Goal: Task Accomplishment & Management: Manage account settings

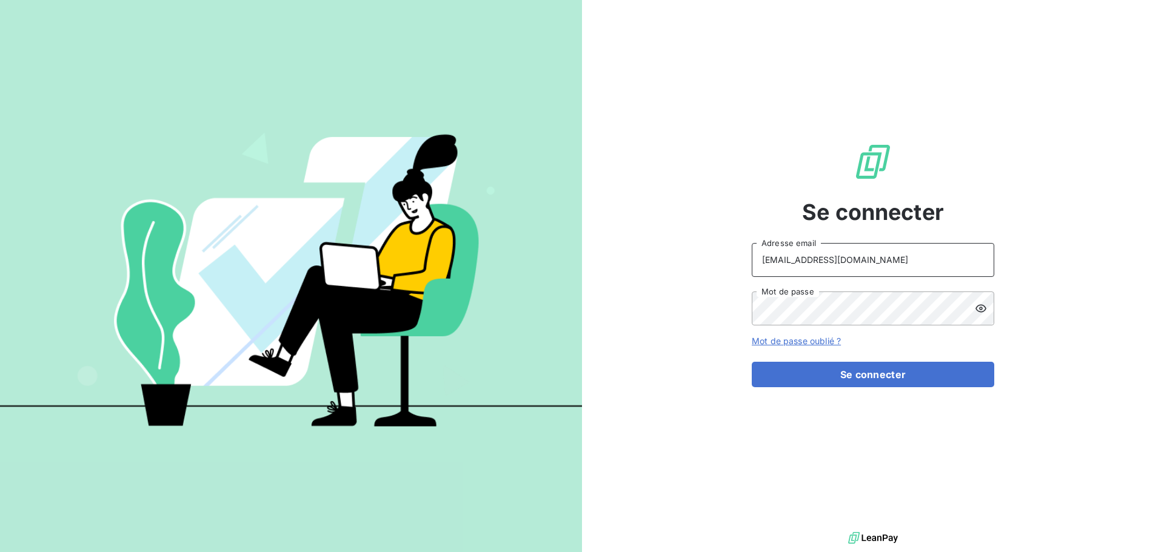
click at [887, 262] on input "[EMAIL_ADDRESS][DOMAIN_NAME]" at bounding box center [873, 260] width 242 height 34
type input "[EMAIL_ADDRESS][DOMAIN_NAME]"
click at [873, 372] on button "Se connecter" at bounding box center [873, 374] width 242 height 25
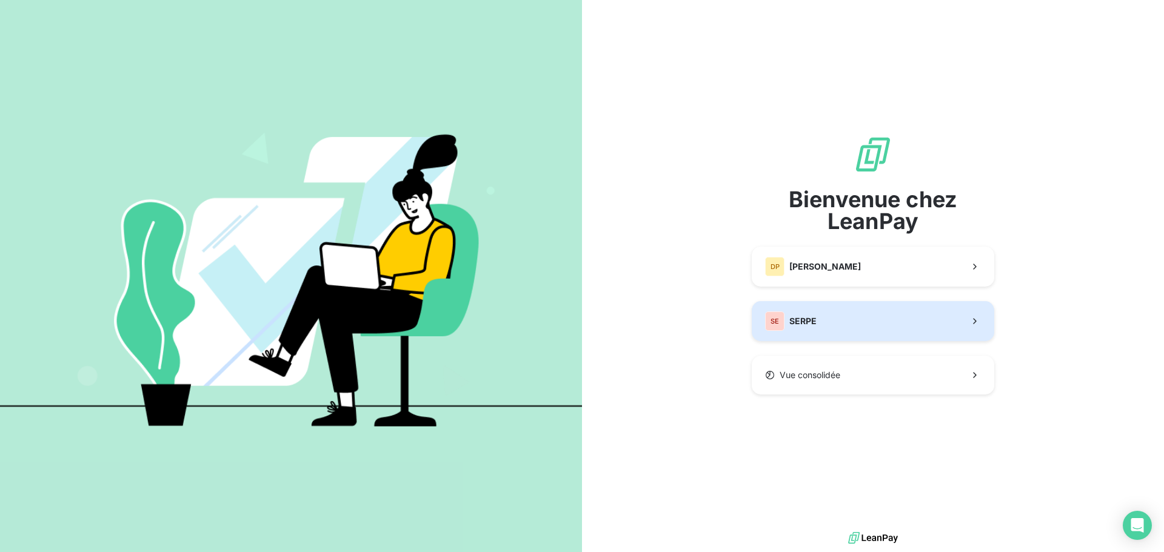
click at [857, 324] on button "SE SERPE" at bounding box center [873, 321] width 242 height 40
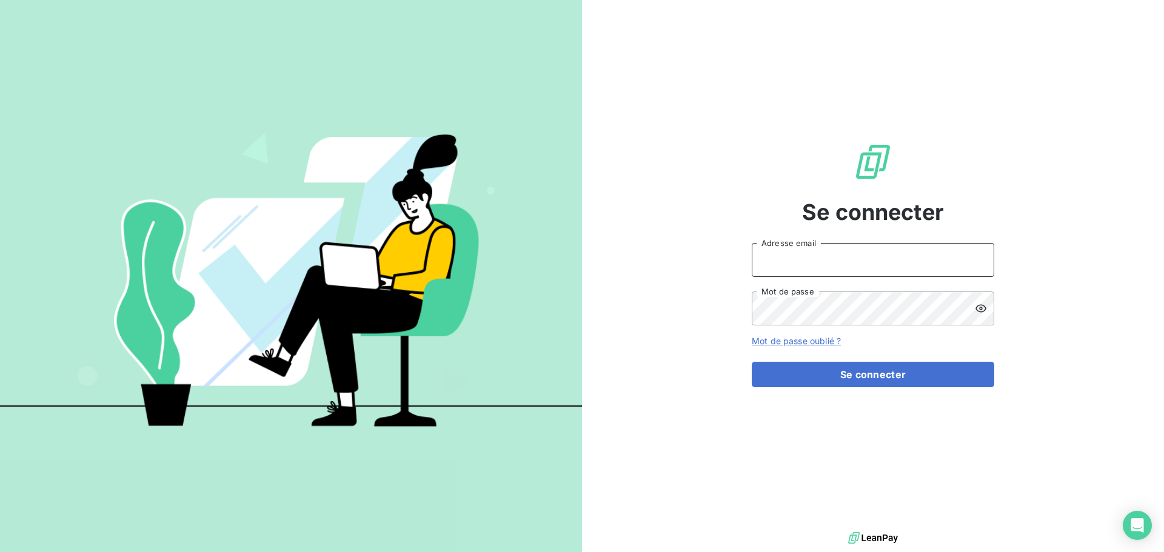
type input "peigne@serpe.fr"
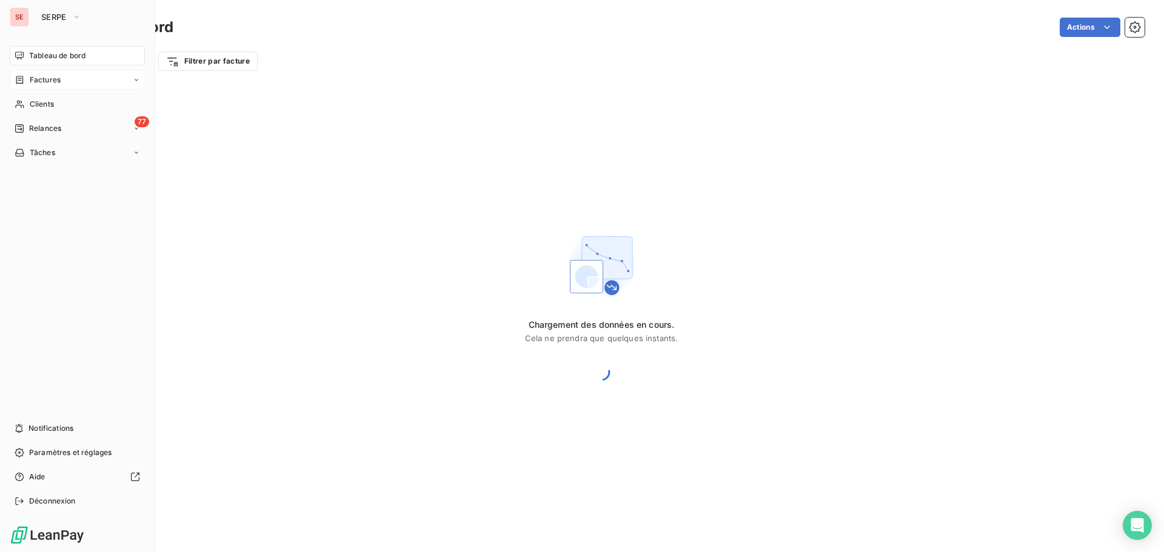
click at [33, 76] on span "Factures" at bounding box center [45, 80] width 31 height 11
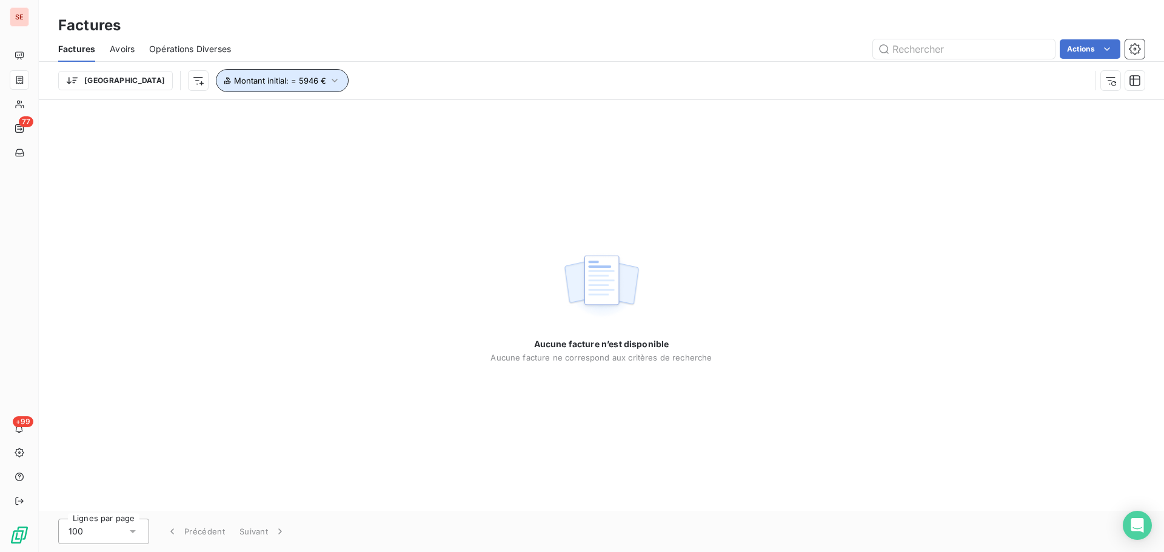
click at [328, 84] on icon "button" at bounding box center [334, 81] width 12 height 12
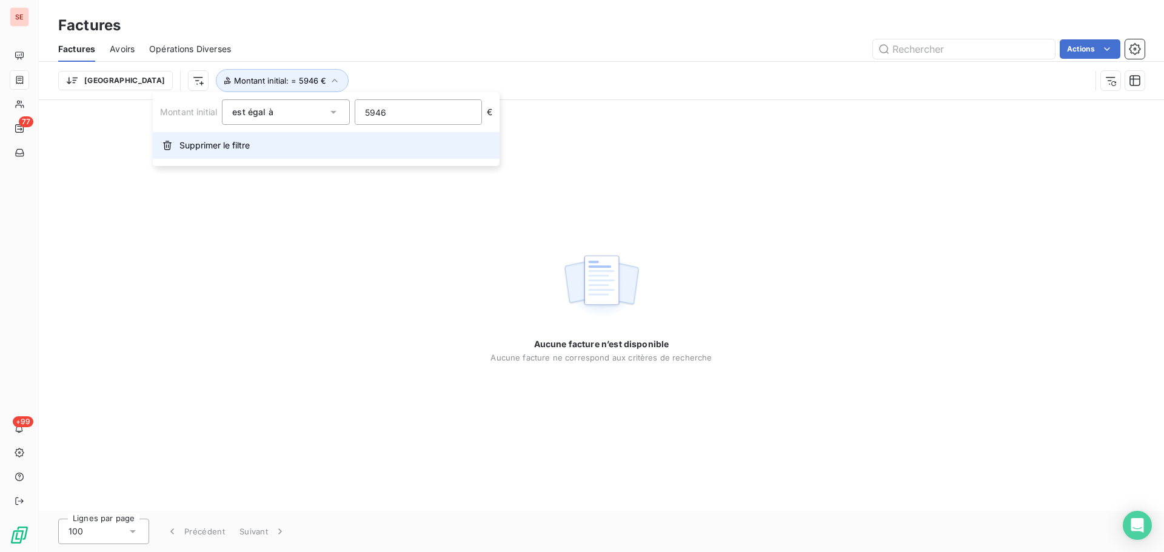
click at [313, 152] on button "Supprimer le filtre" at bounding box center [326, 145] width 347 height 27
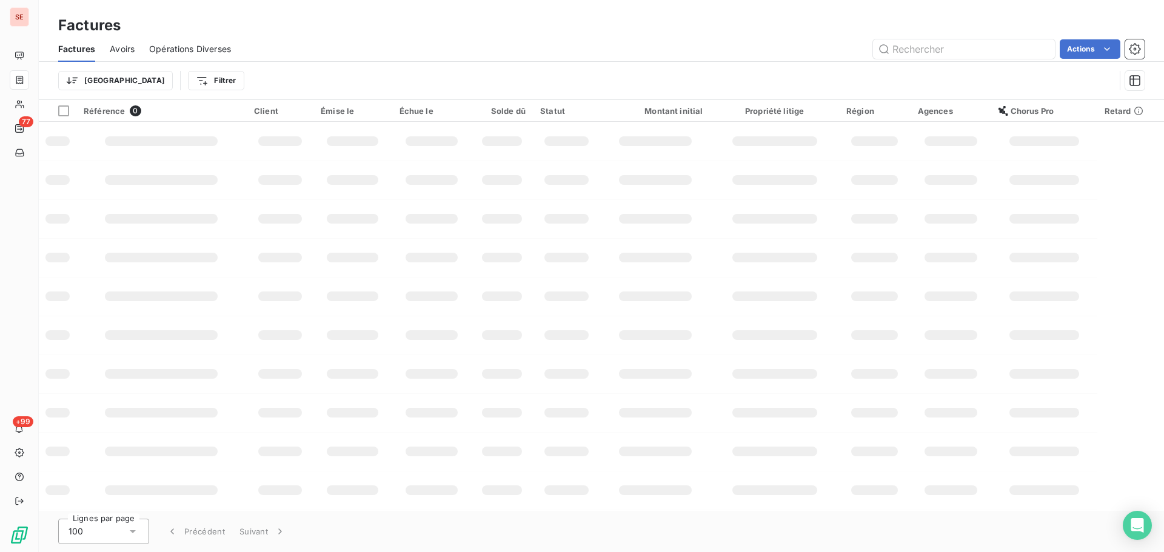
click at [335, 61] on div "Factures Avoirs Opérations Diverses Actions" at bounding box center [601, 48] width 1125 height 25
click at [162, 72] on html "SE 77 +99 Factures Factures Avoirs Opérations Diverses Actions Trier Filtrer Ré…" at bounding box center [582, 276] width 1164 height 552
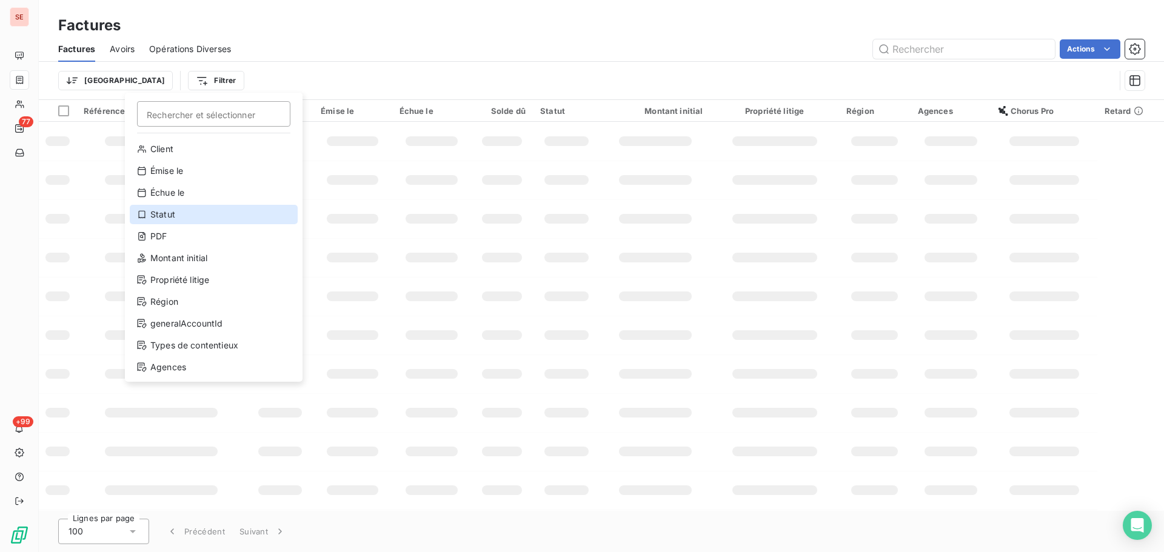
click at [192, 205] on div "Statut" at bounding box center [214, 214] width 168 height 19
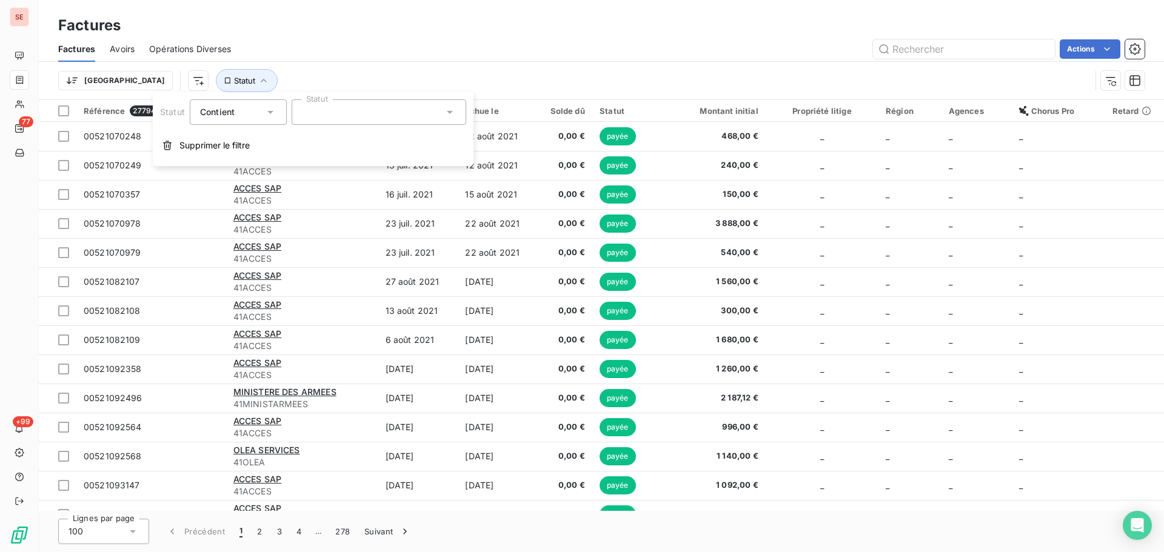
click at [389, 122] on div at bounding box center [379, 111] width 175 height 25
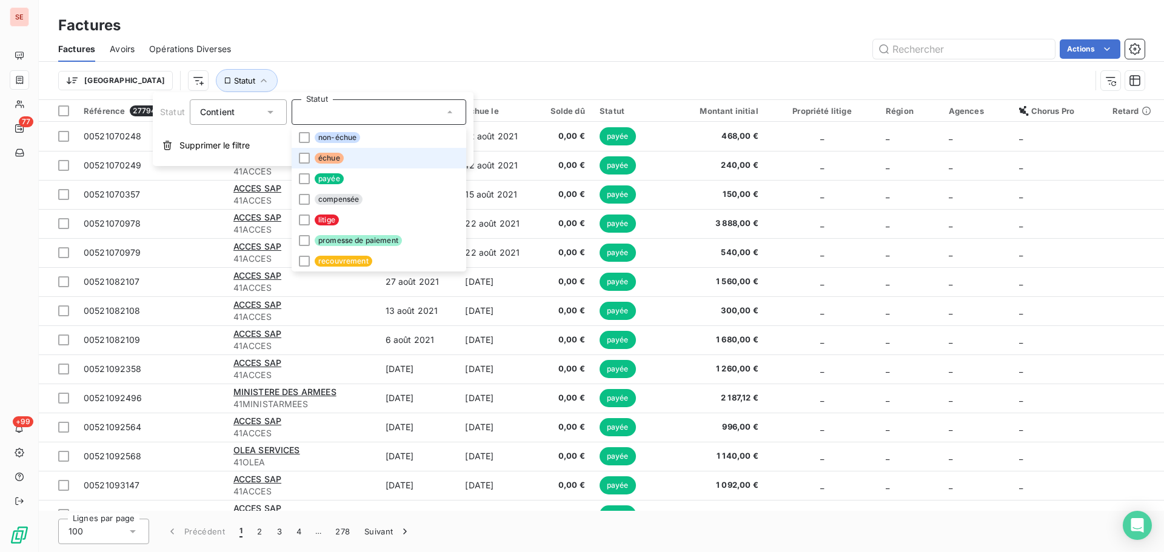
click at [372, 160] on li "échue" at bounding box center [379, 158] width 175 height 21
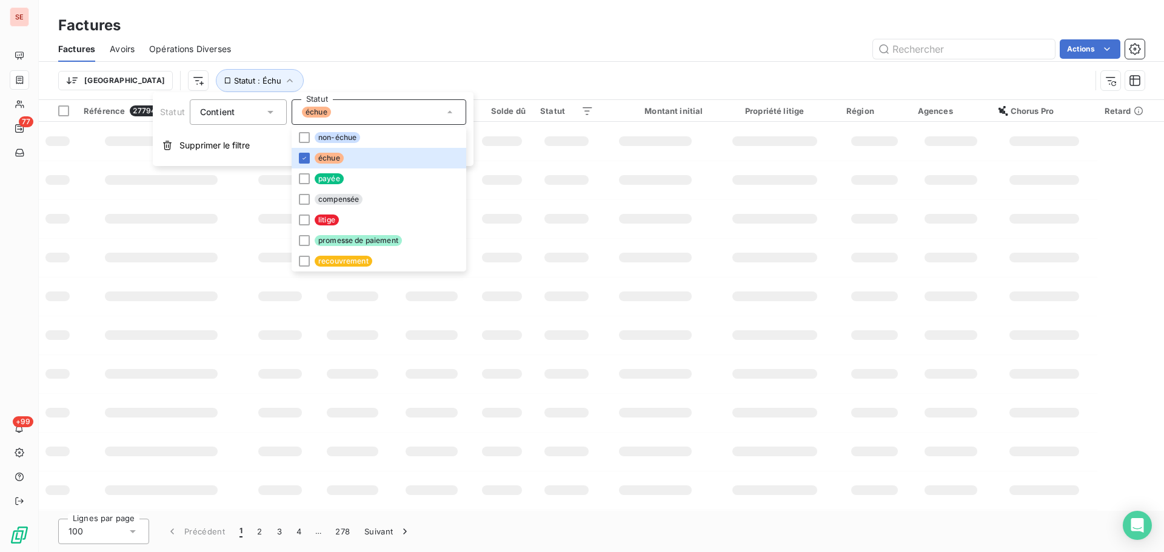
click at [463, 52] on div "Actions" at bounding box center [694, 48] width 899 height 19
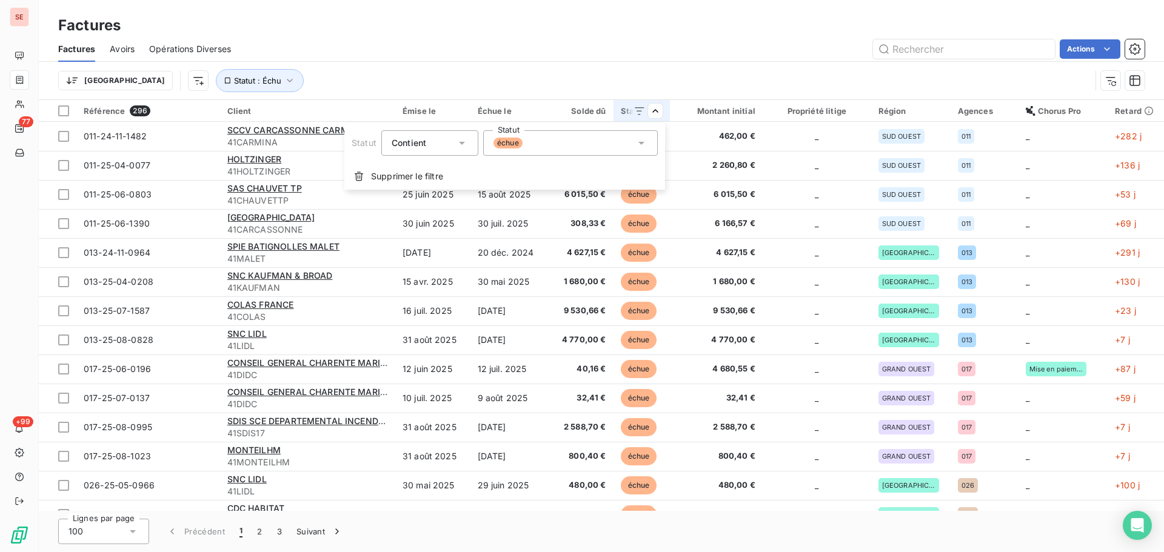
click at [596, 68] on html "SE 77 +99 Factures Factures Avoirs Opérations Diverses Actions Trier Statut : É…" at bounding box center [582, 276] width 1164 height 552
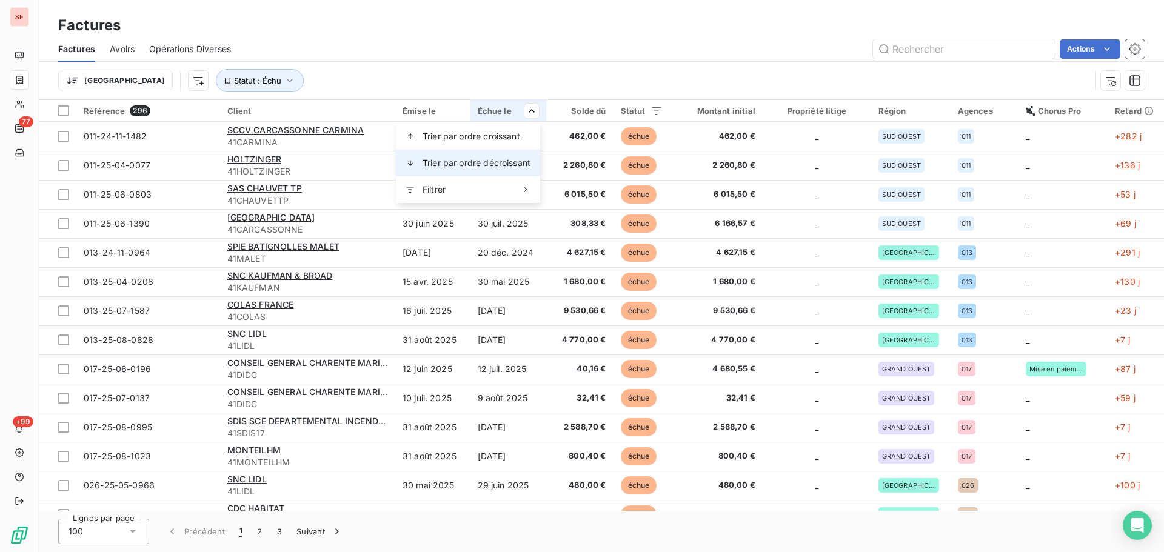
click at [524, 160] on span "Trier par ordre décroissant" at bounding box center [476, 163] width 108 height 12
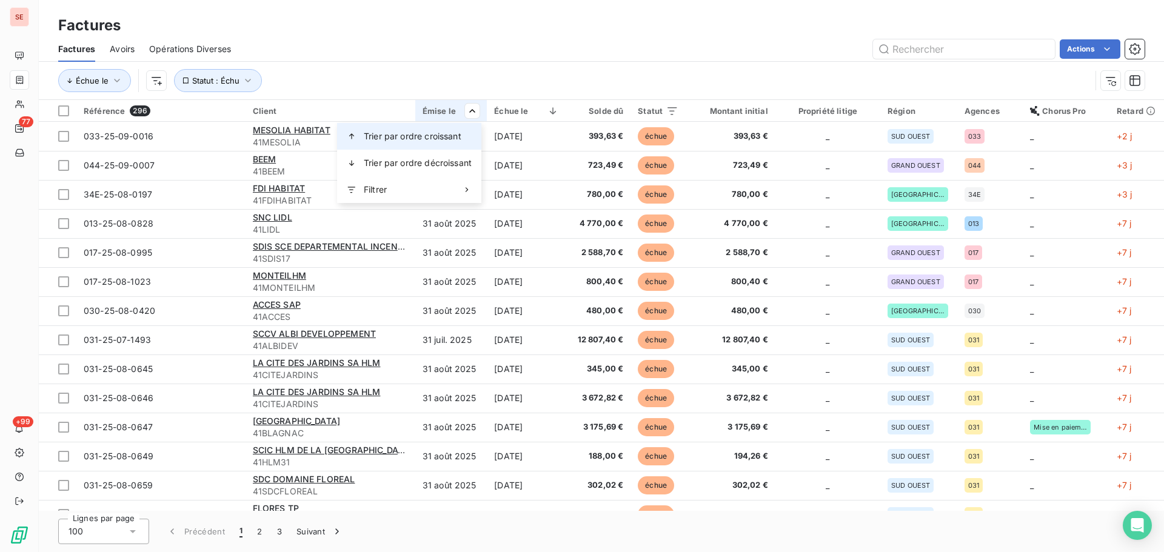
click at [458, 139] on span "Trier par ordre croissant" at bounding box center [413, 136] width 98 height 12
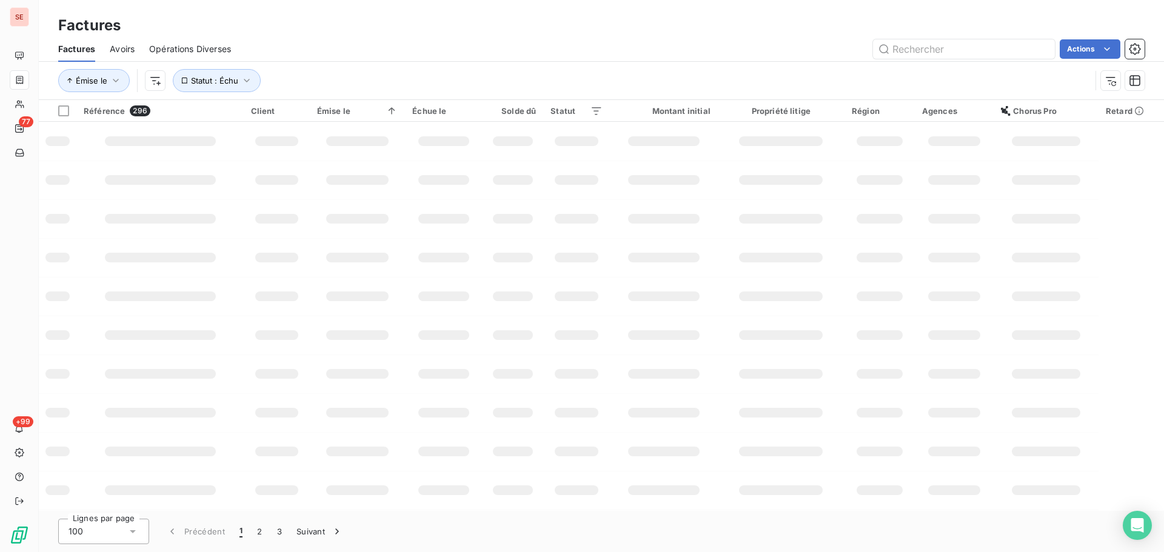
click at [473, 64] on div "Émise le Statut : Échu" at bounding box center [601, 81] width 1086 height 38
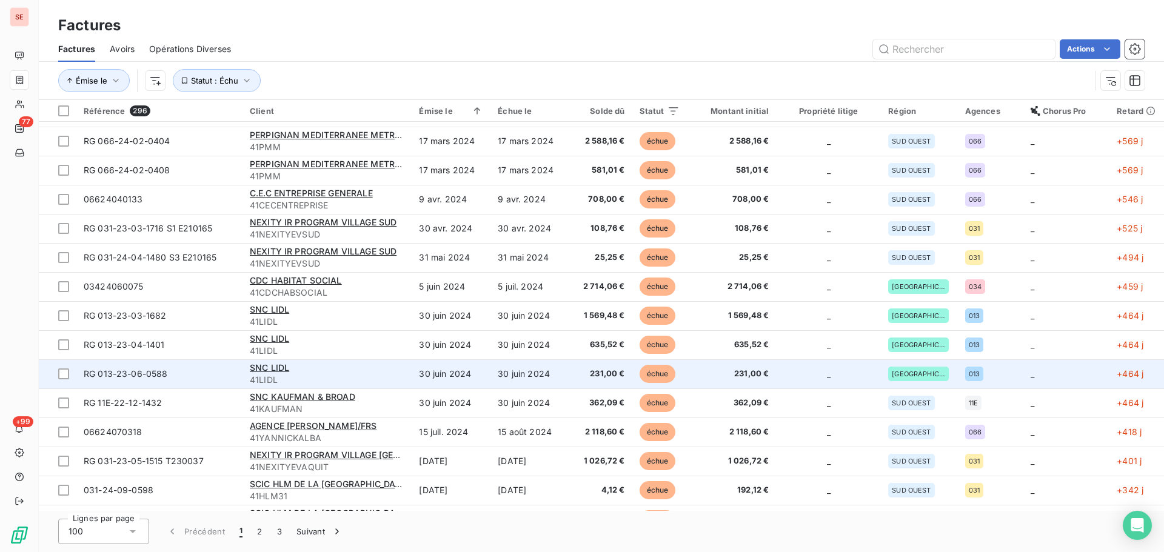
scroll to position [647, 0]
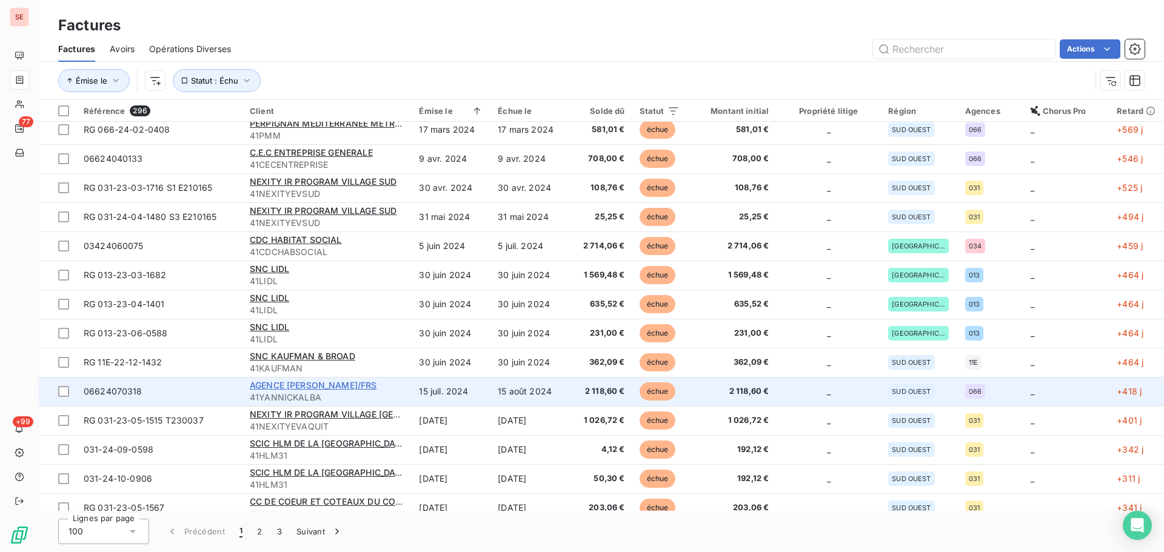
click at [364, 382] on span "AGENCE YANNICK ALBA CLT/FRS" at bounding box center [313, 385] width 127 height 10
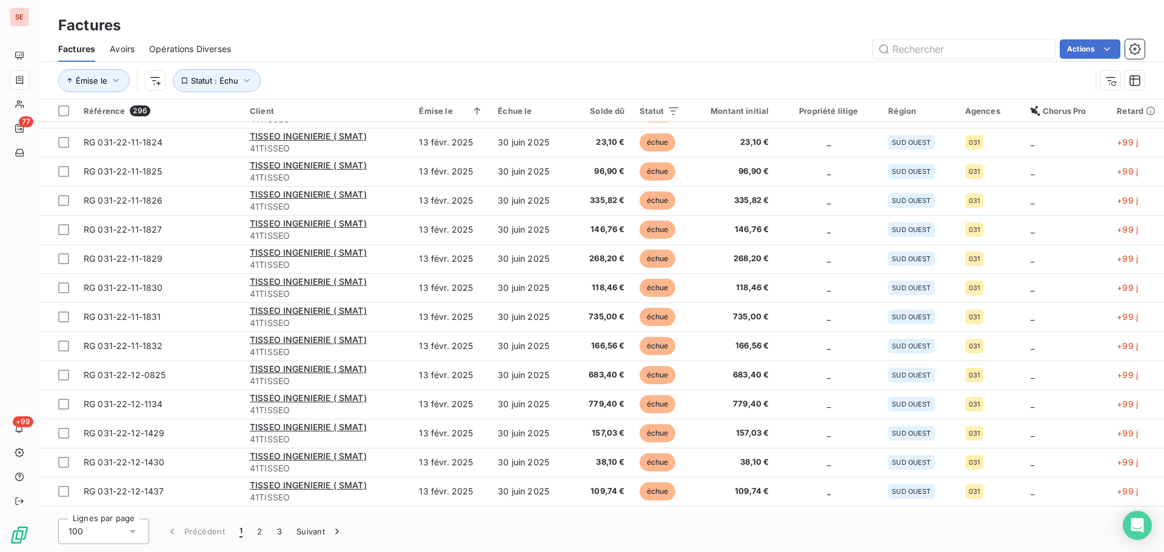
scroll to position [2521, 0]
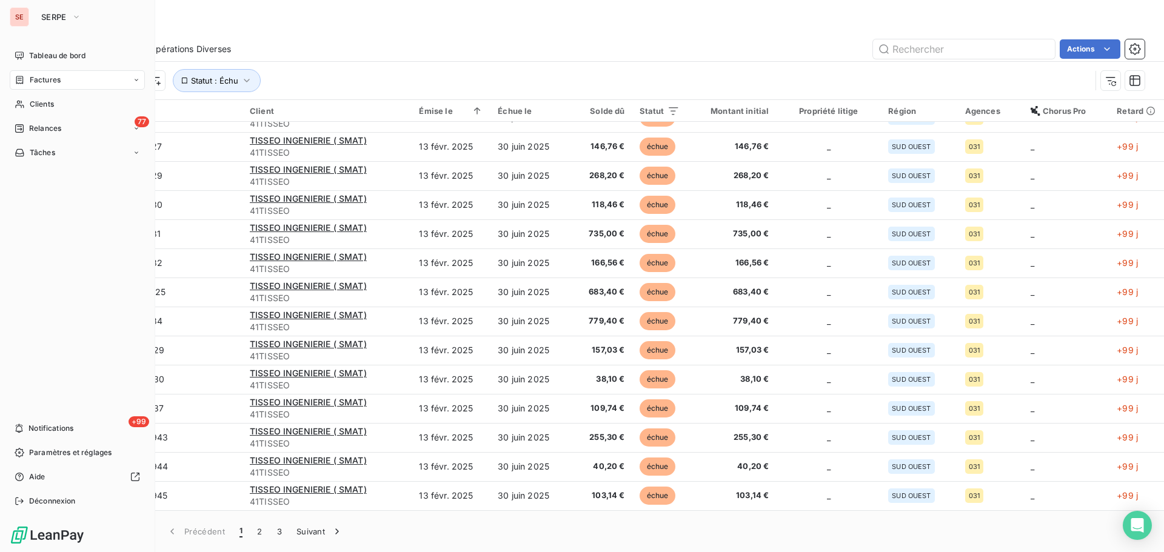
click at [50, 115] on nav "Tableau de bord Factures Clients 77 Relances Tâches" at bounding box center [77, 104] width 135 height 116
click at [55, 132] on span "Relances" at bounding box center [45, 128] width 32 height 11
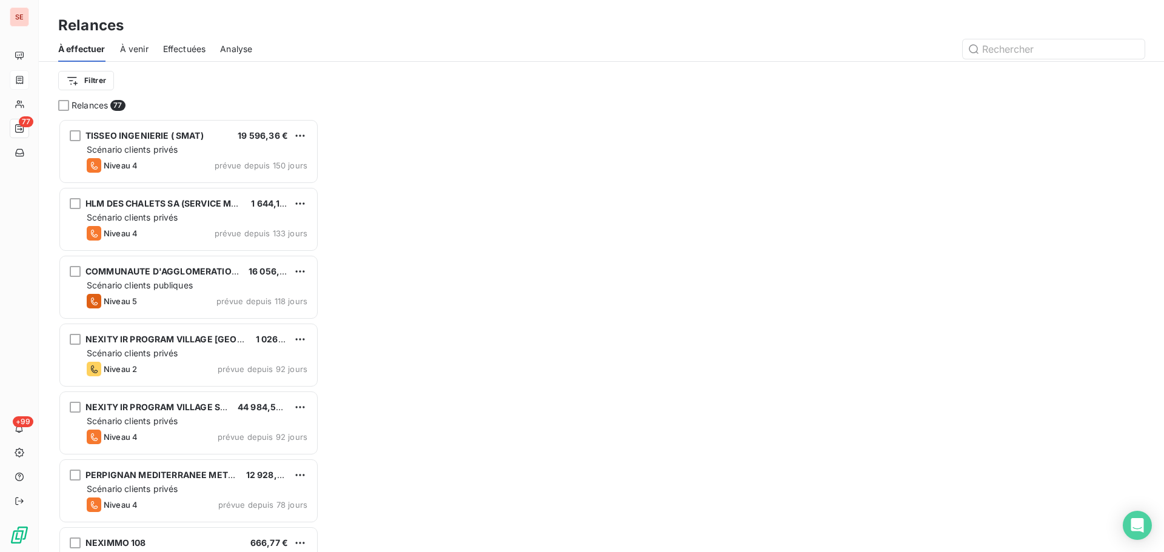
scroll to position [424, 252]
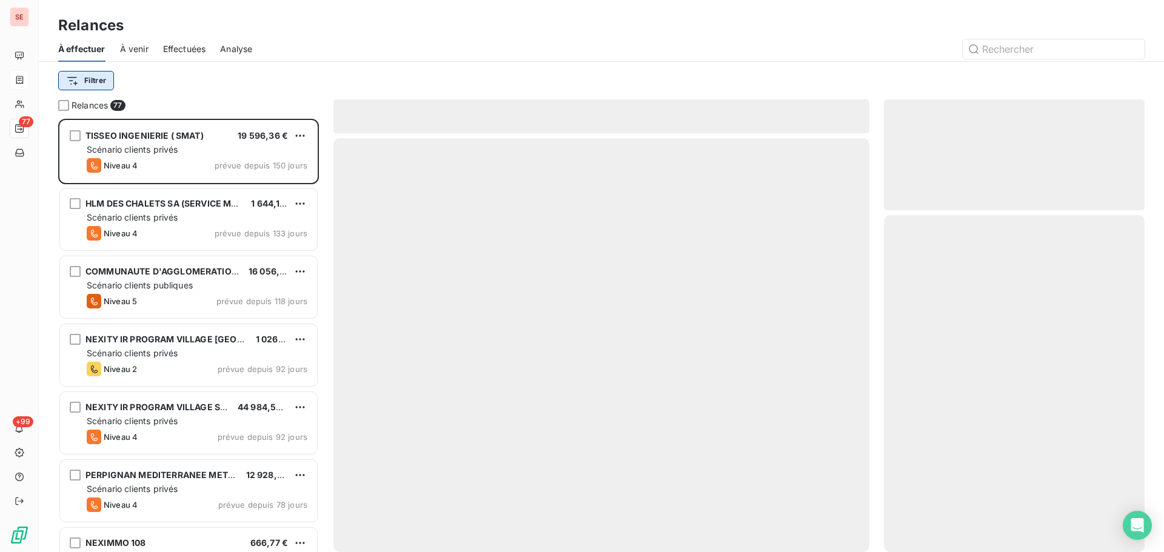
click at [102, 82] on html "SE 77 +99 Relances À effectuer À venir Effectuées Analyse Filtrer Relances 77 T…" at bounding box center [582, 276] width 1164 height 552
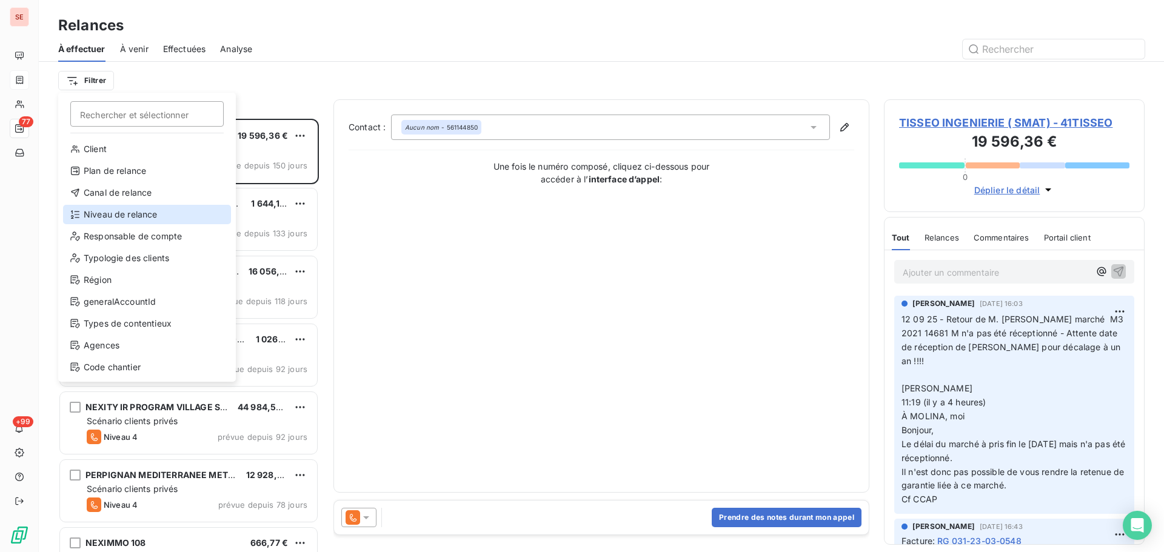
click at [119, 215] on div "Niveau de relance" at bounding box center [147, 214] width 168 height 19
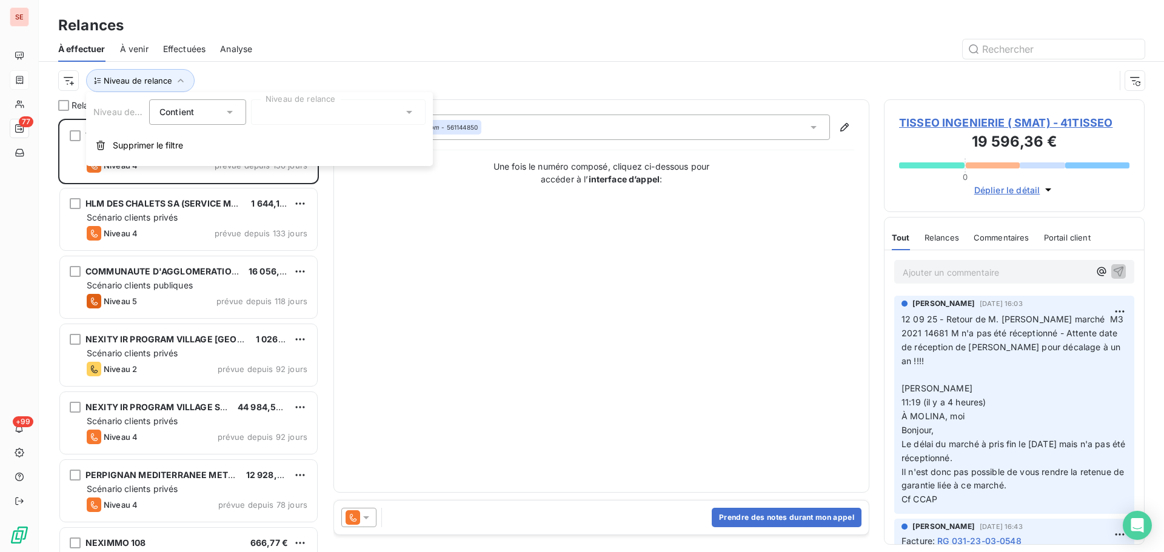
click at [324, 116] on div at bounding box center [338, 111] width 175 height 25
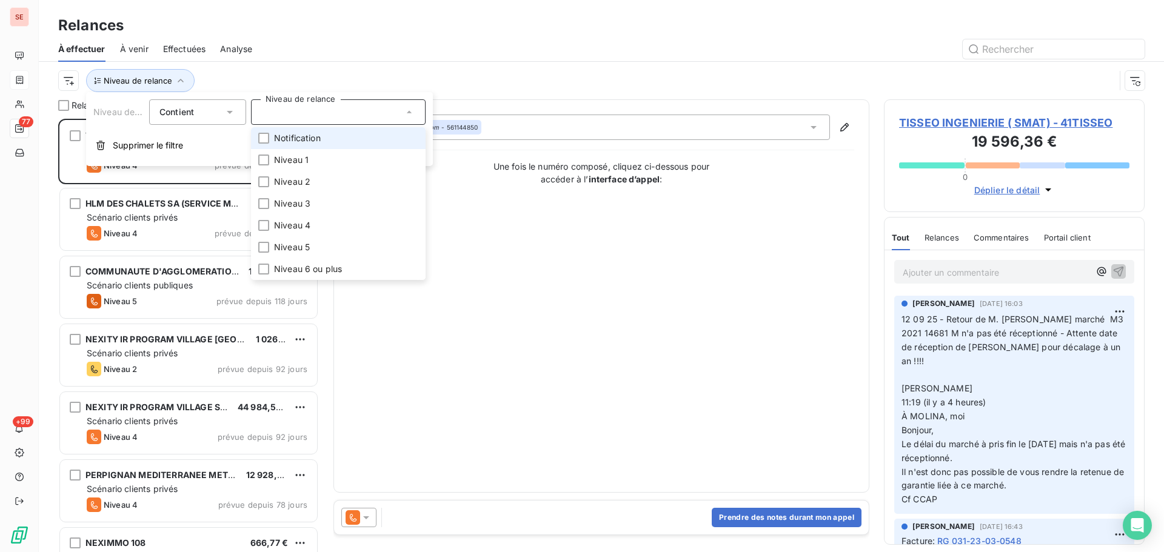
click at [303, 139] on span "Notification" at bounding box center [297, 138] width 47 height 12
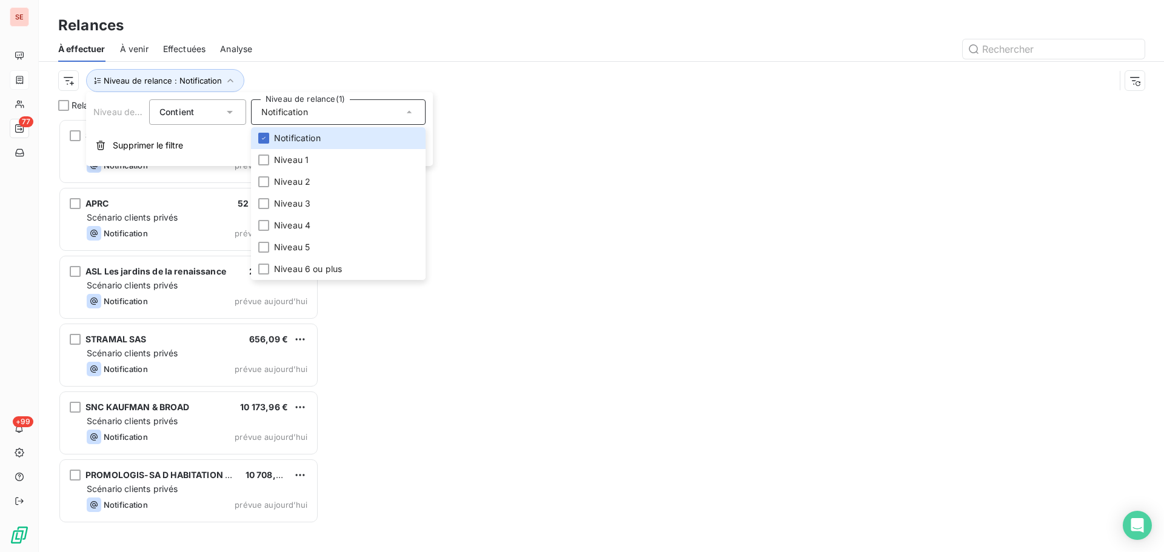
scroll to position [424, 252]
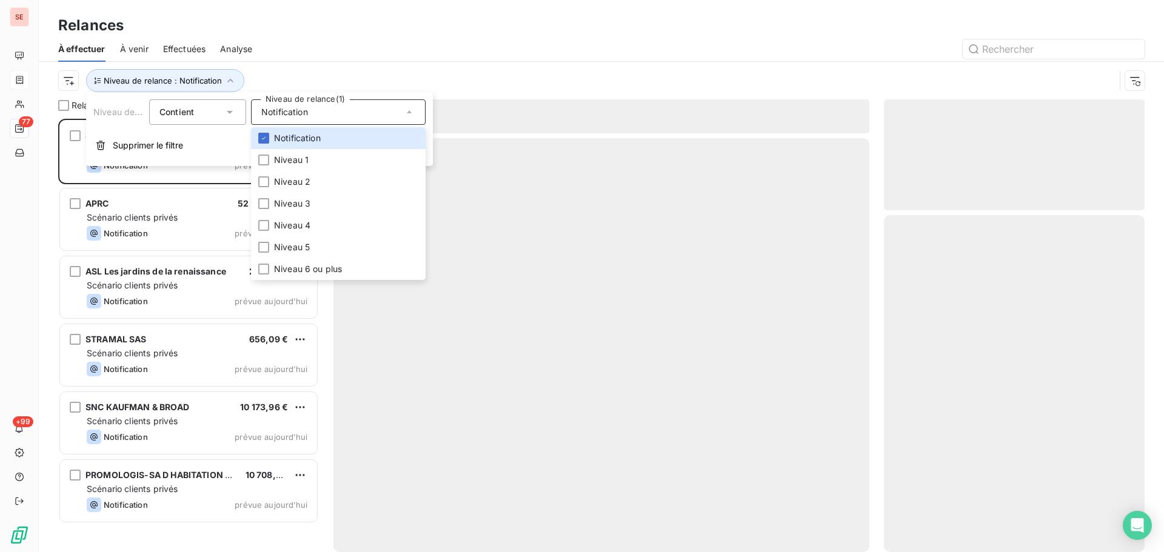
click at [455, 65] on div "Niveau de relance : Notification" at bounding box center [601, 81] width 1086 height 38
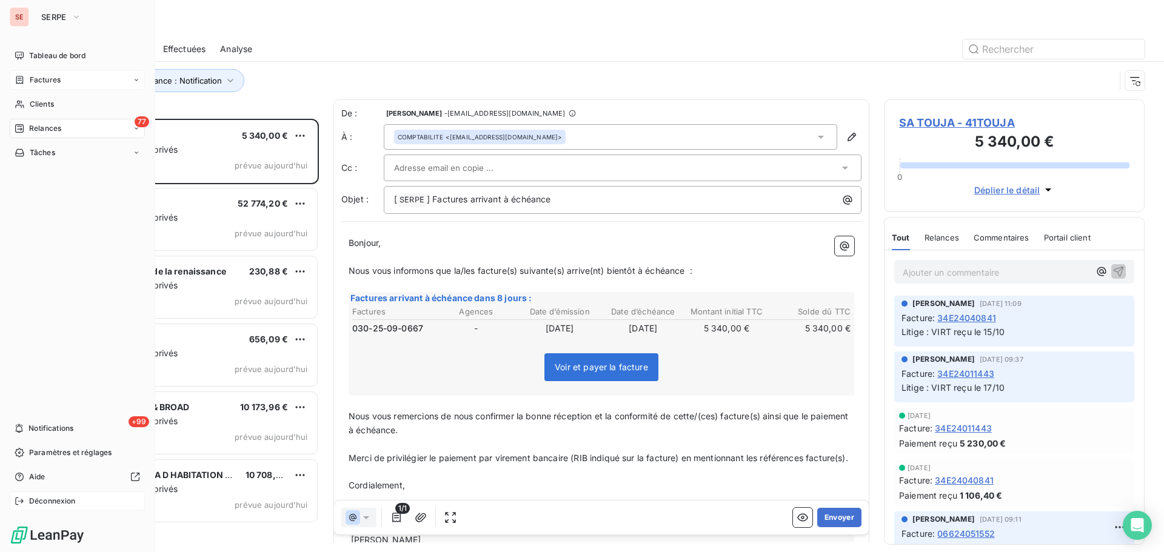
click at [52, 499] on span "Déconnexion" at bounding box center [52, 501] width 47 height 11
